Goal: Use online tool/utility

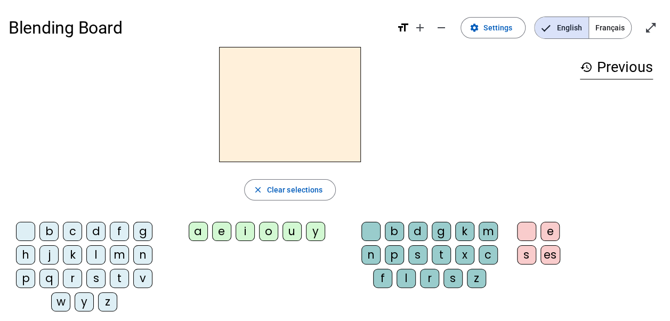
click at [56, 232] on div "b" at bounding box center [48, 231] width 19 height 19
click at [243, 231] on div "i" at bounding box center [244, 231] width 19 height 19
click at [100, 276] on div "s" at bounding box center [95, 277] width 19 height 19
click at [55, 227] on div "b" at bounding box center [48, 231] width 19 height 19
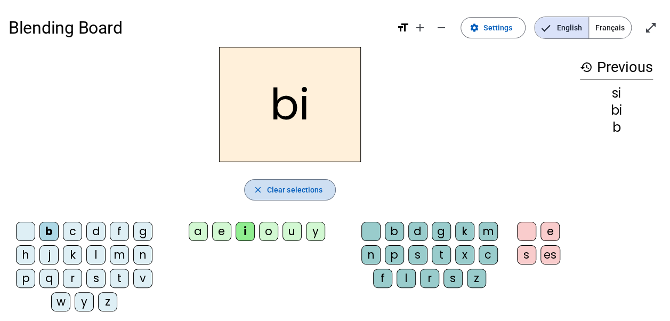
click at [305, 186] on span "Clear selections" at bounding box center [295, 189] width 56 height 13
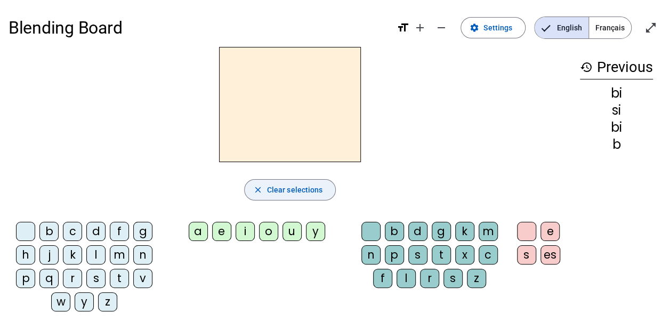
click at [305, 186] on span "Clear selections" at bounding box center [295, 189] width 56 height 13
click at [210, 234] on letter-bubble "a" at bounding box center [200, 233] width 23 height 23
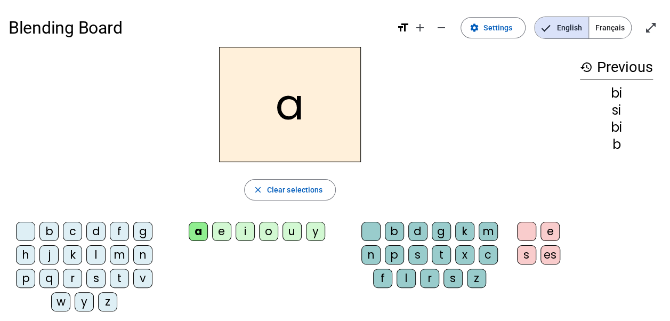
click at [204, 234] on div "a" at bounding box center [198, 231] width 19 height 19
click at [55, 233] on div "b" at bounding box center [48, 231] width 19 height 19
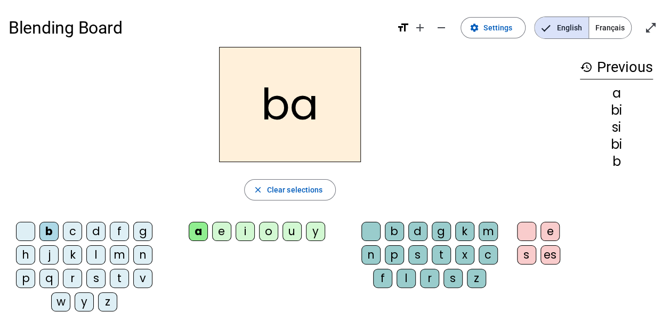
click at [55, 233] on div "b" at bounding box center [48, 231] width 19 height 19
click at [304, 187] on span "Clear selections" at bounding box center [295, 189] width 56 height 13
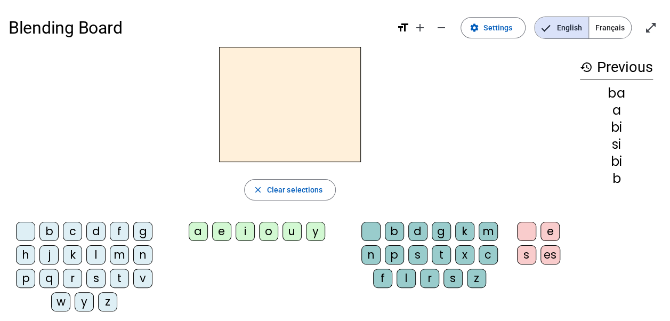
click at [399, 226] on div "b" at bounding box center [394, 231] width 19 height 19
click at [199, 223] on div "a" at bounding box center [198, 231] width 19 height 19
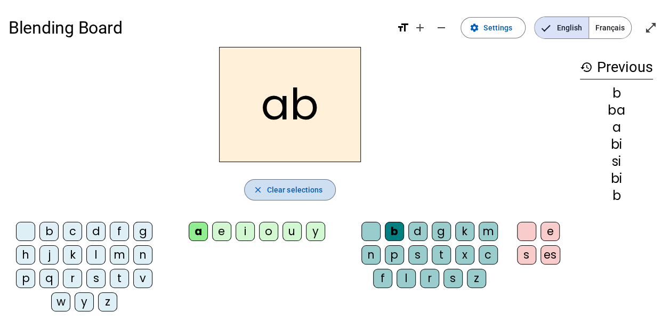
click at [307, 191] on span "Clear selections" at bounding box center [295, 189] width 56 height 13
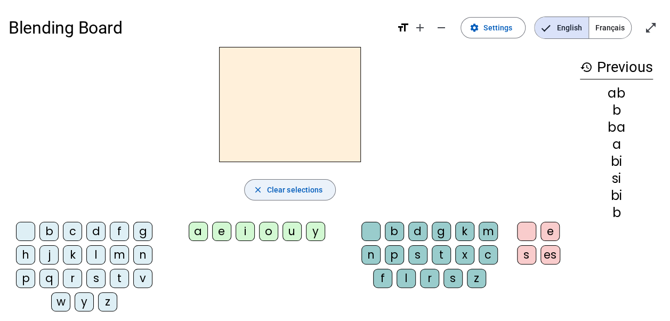
click at [307, 191] on span "Clear selections" at bounding box center [295, 189] width 56 height 13
